Goal: Check status: Check status

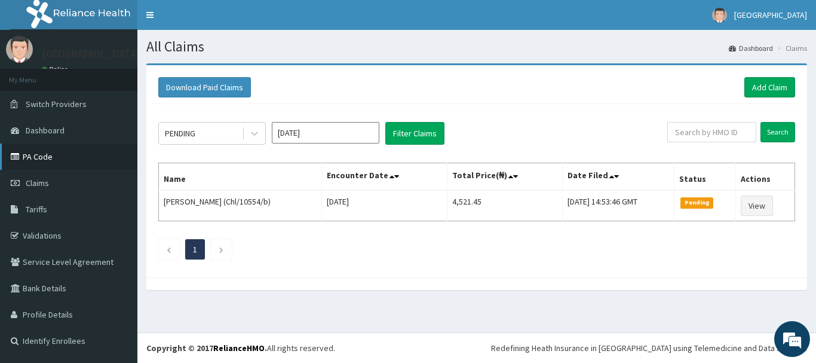
click at [48, 151] on link "PA Code" at bounding box center [68, 156] width 137 height 26
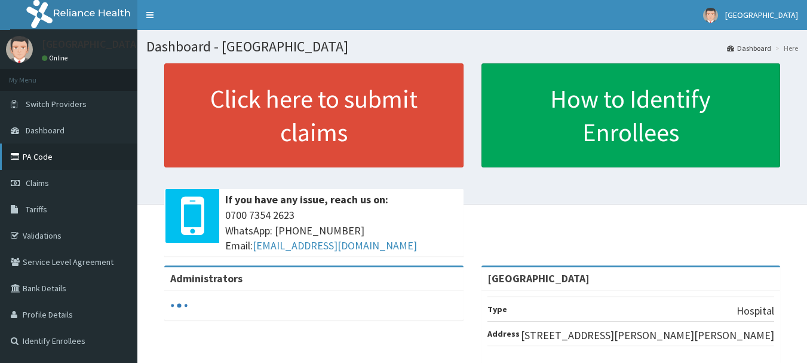
click at [54, 155] on link "PA Code" at bounding box center [68, 156] width 137 height 26
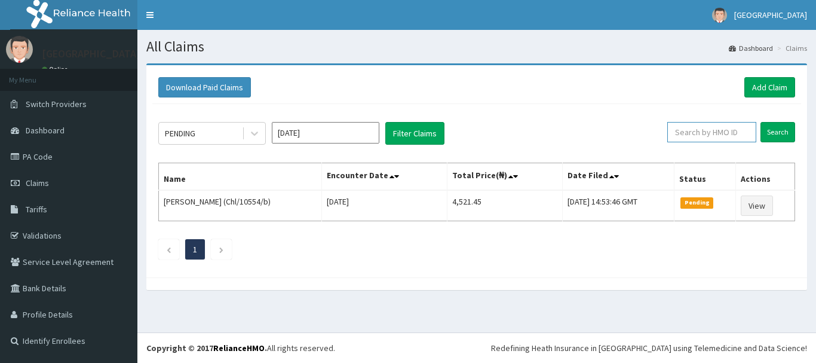
click at [704, 134] on input "text" at bounding box center [711, 132] width 89 height 20
paste input "Chl/10555/d"
type input "Chl/10555/d"
click at [761, 122] on input "Search" at bounding box center [778, 132] width 35 height 20
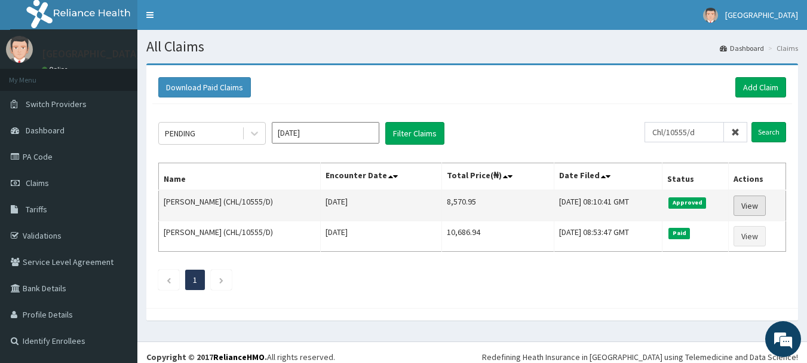
click at [753, 203] on link "View" at bounding box center [750, 205] width 32 height 20
